Goal: Find specific page/section: Find specific page/section

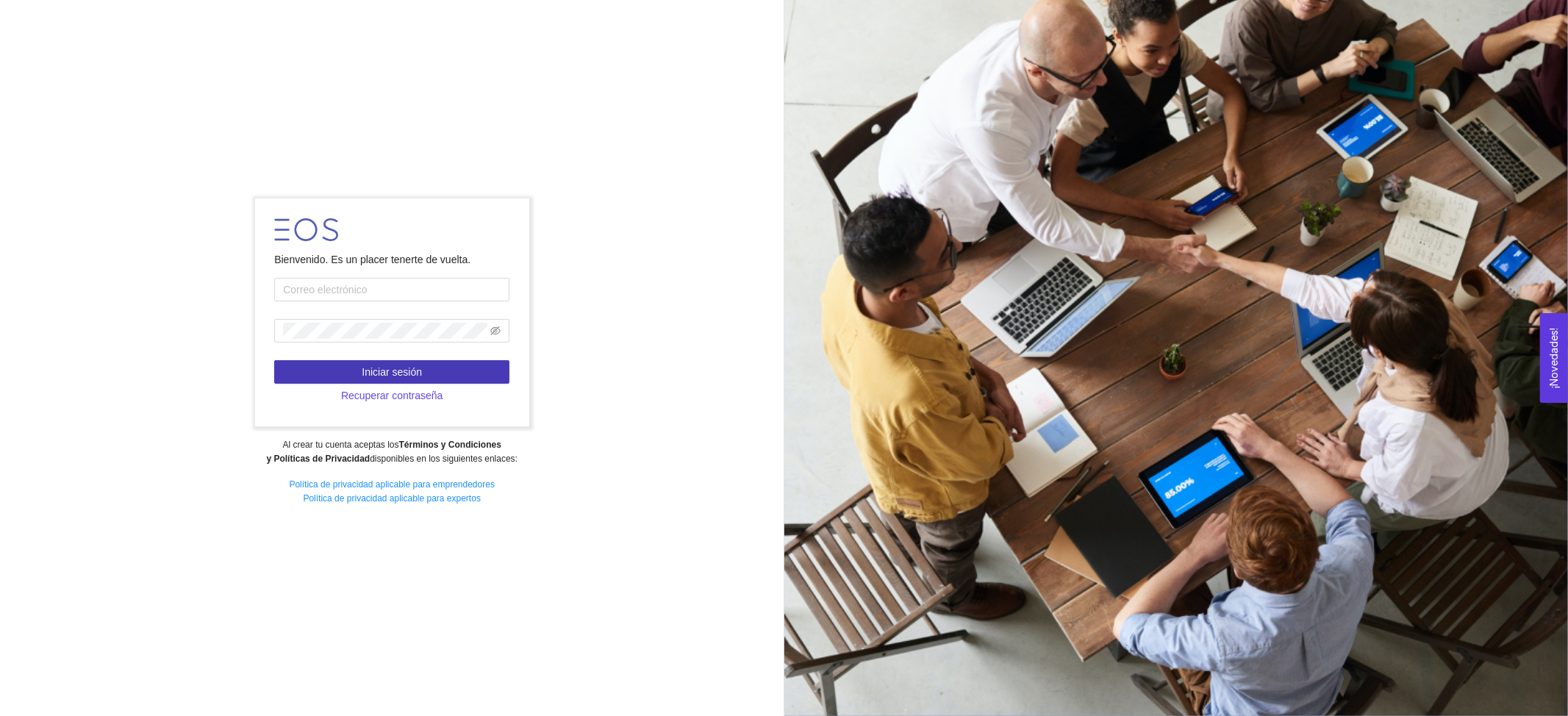
type input "[PERSON_NAME][EMAIL_ADDRESS][DOMAIN_NAME]"
click at [331, 371] on button "Iniciar sesión" at bounding box center [392, 371] width 235 height 24
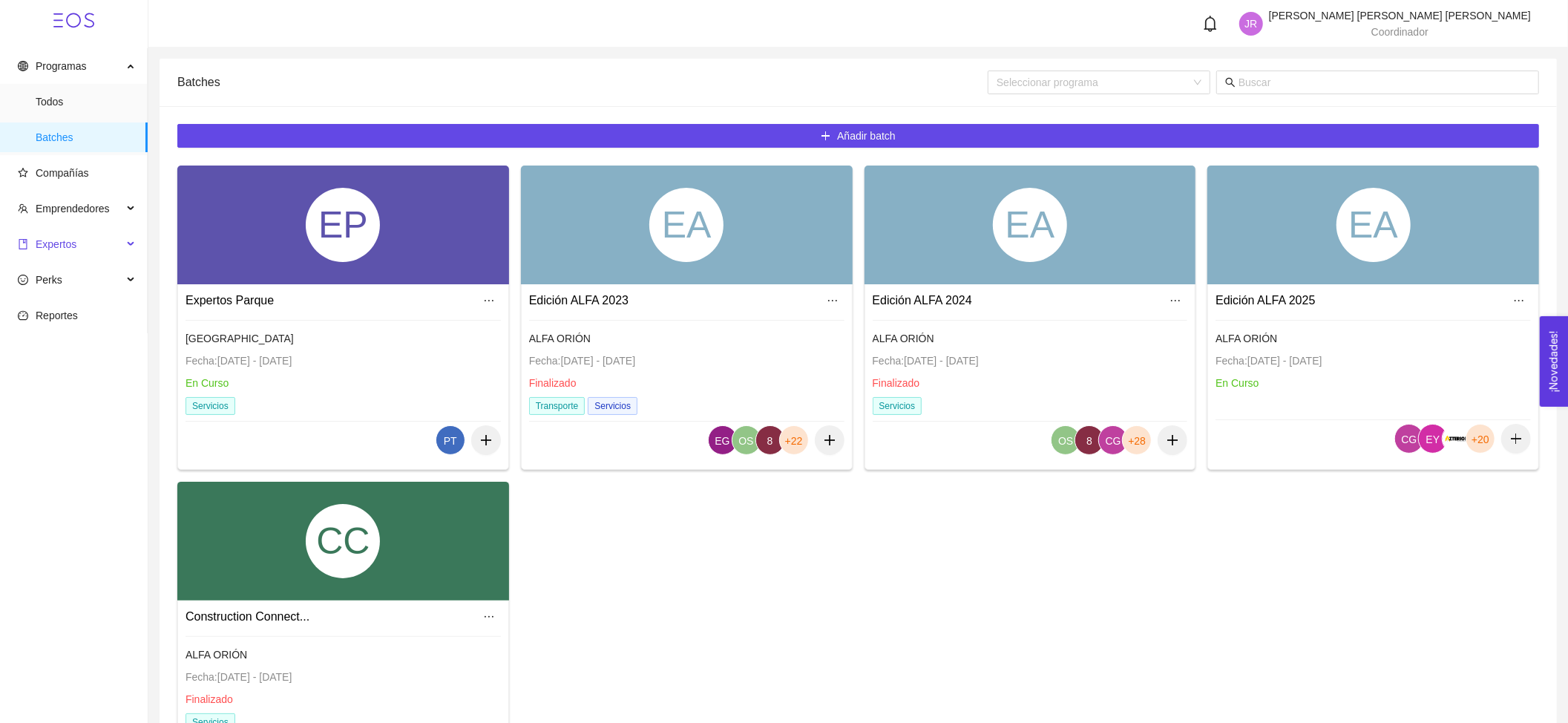
click at [104, 248] on span "Expertos" at bounding box center [70, 244] width 104 height 30
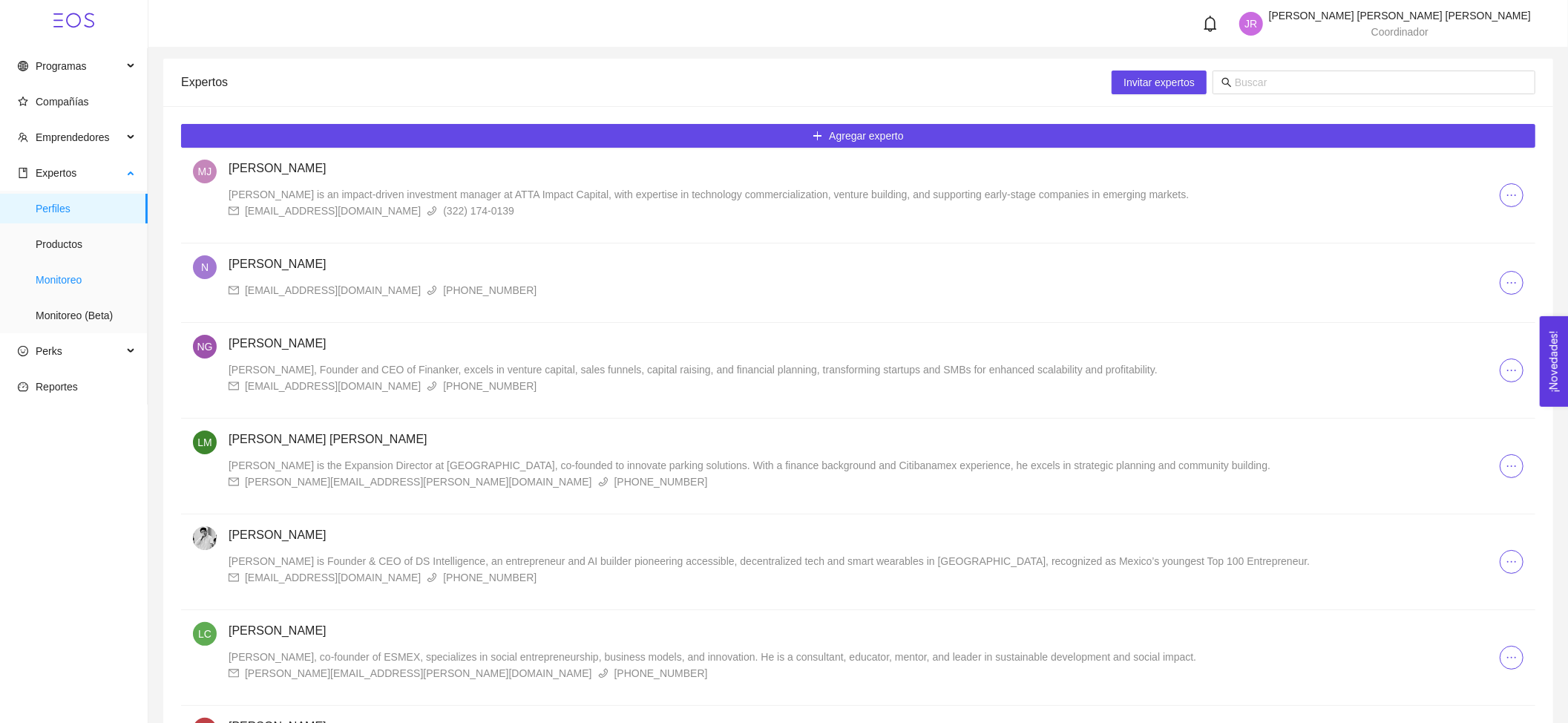
click at [119, 280] on span "Monitoreo" at bounding box center [86, 279] width 100 height 30
